Goal: Task Accomplishment & Management: Use online tool/utility

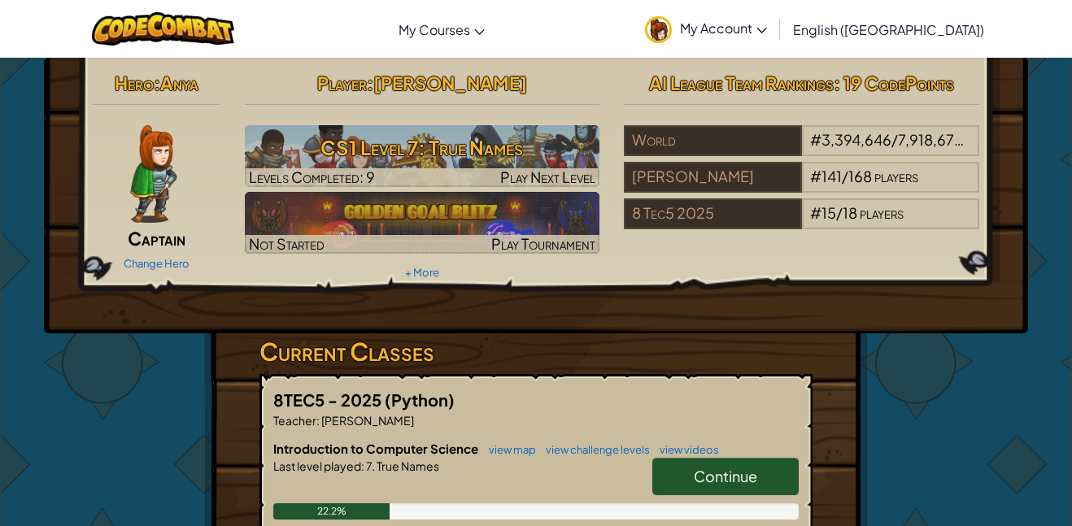
click at [754, 475] on span "Continue" at bounding box center [725, 476] width 63 height 19
